Goal: Task Accomplishment & Management: Manage account settings

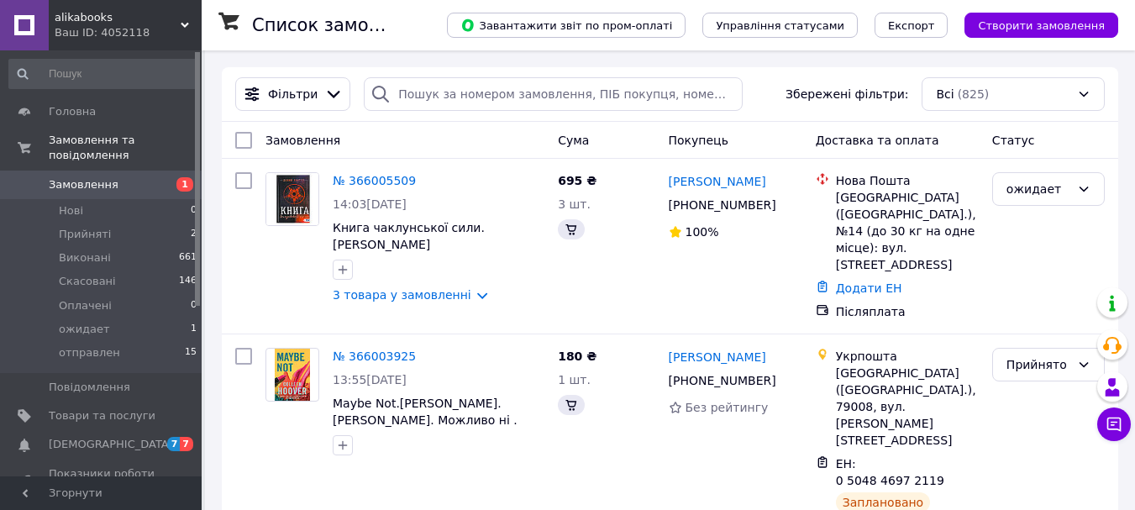
click at [65, 177] on span "Замовлення" at bounding box center [84, 184] width 70 height 15
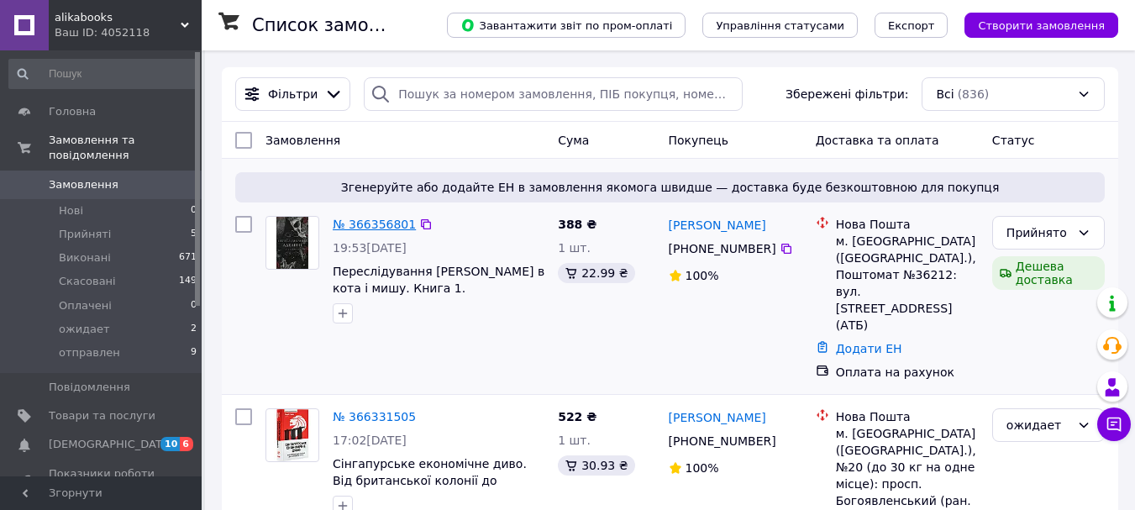
click at [361, 229] on link "№ 366356801" at bounding box center [374, 224] width 83 height 13
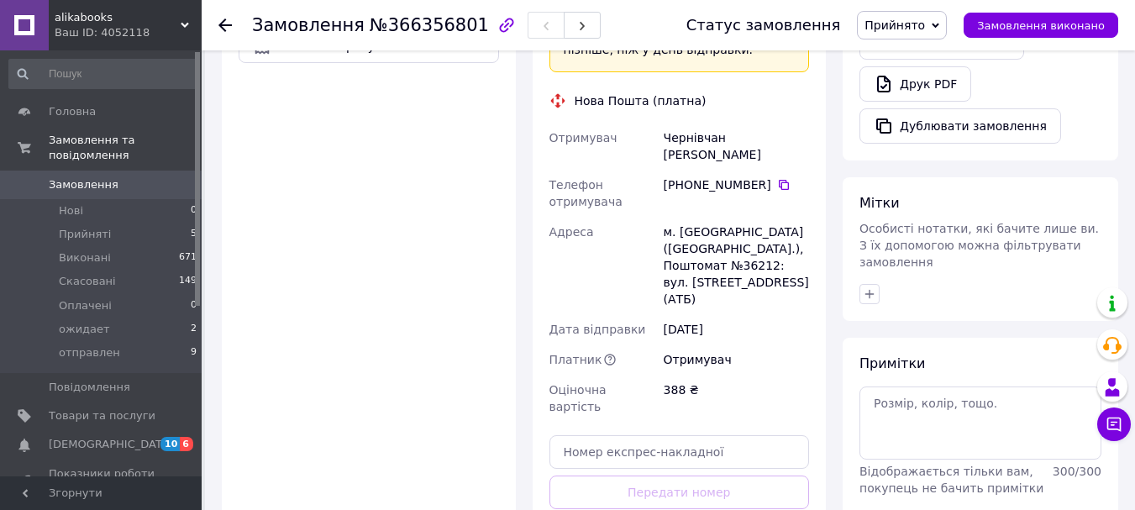
scroll to position [672, 0]
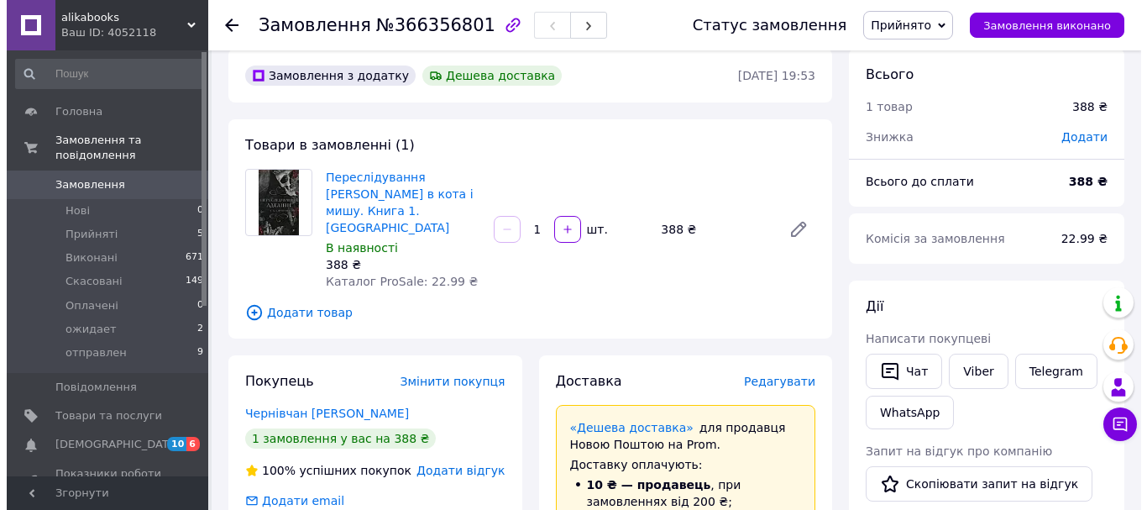
scroll to position [0, 0]
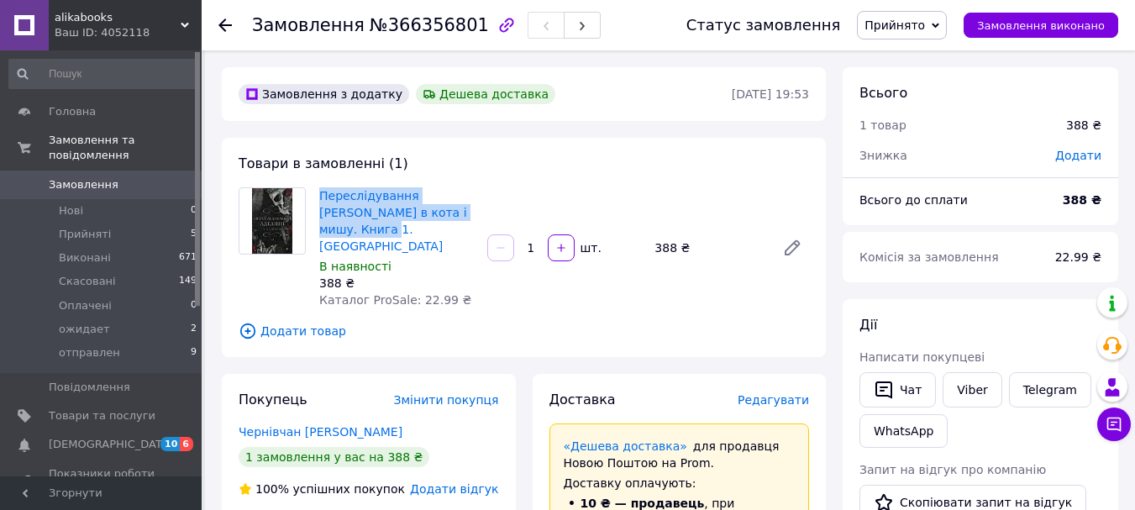
drag, startPoint x: 318, startPoint y: 193, endPoint x: 463, endPoint y: 213, distance: 146.6
click at [463, 213] on div "Переслідування Аделіни Гра в кота і мишу. Книга 1. Карлтон В наявності 388 ₴ Ка…" at bounding box center [396, 248] width 168 height 128
copy link "Переслідування Аделіни Гра в кота і мишу. Книга 1."
click at [81, 177] on span "Замовлення" at bounding box center [84, 184] width 70 height 15
